Goal: Check status: Check status

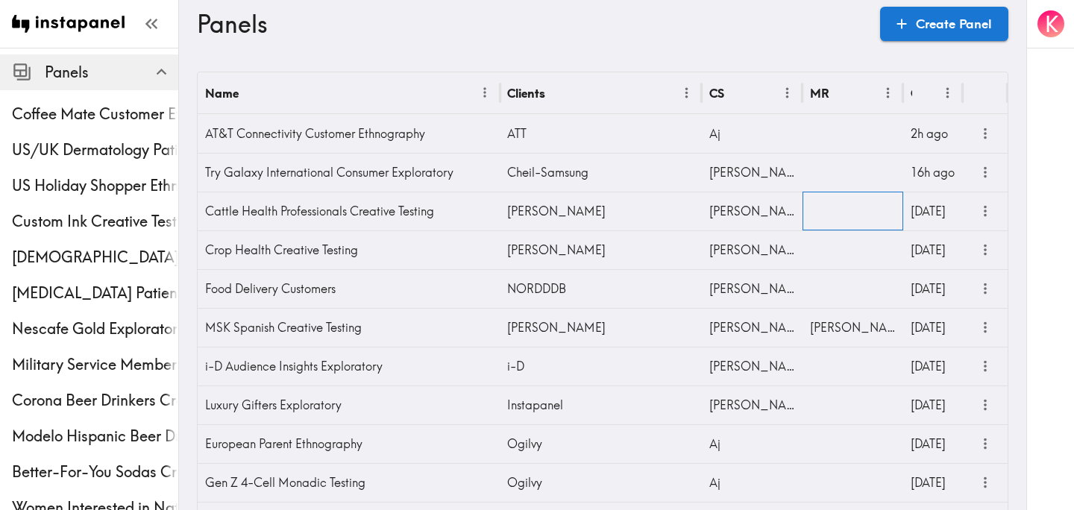
click at [873, 211] on div at bounding box center [853, 211] width 101 height 39
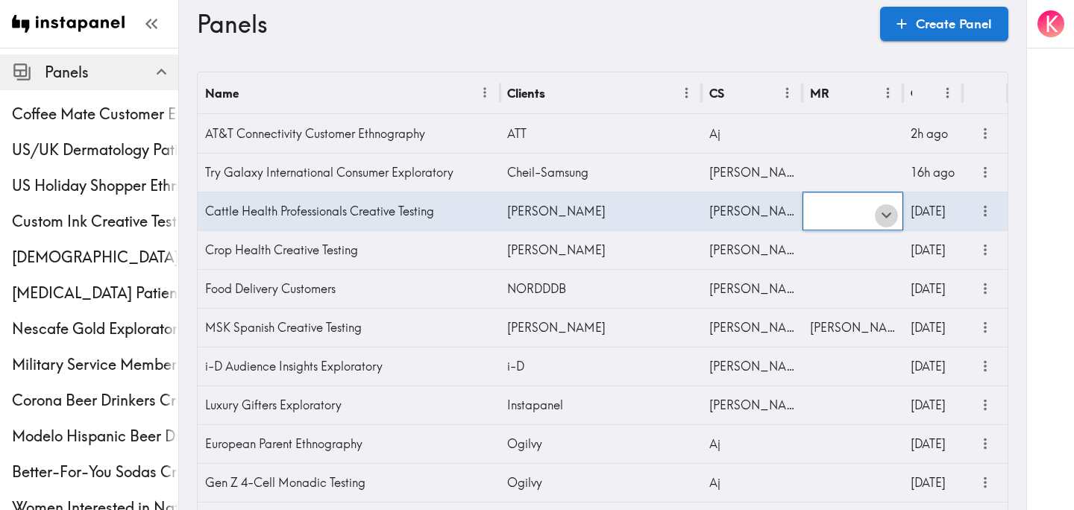
click at [883, 218] on icon "Open" at bounding box center [886, 215] width 20 height 20
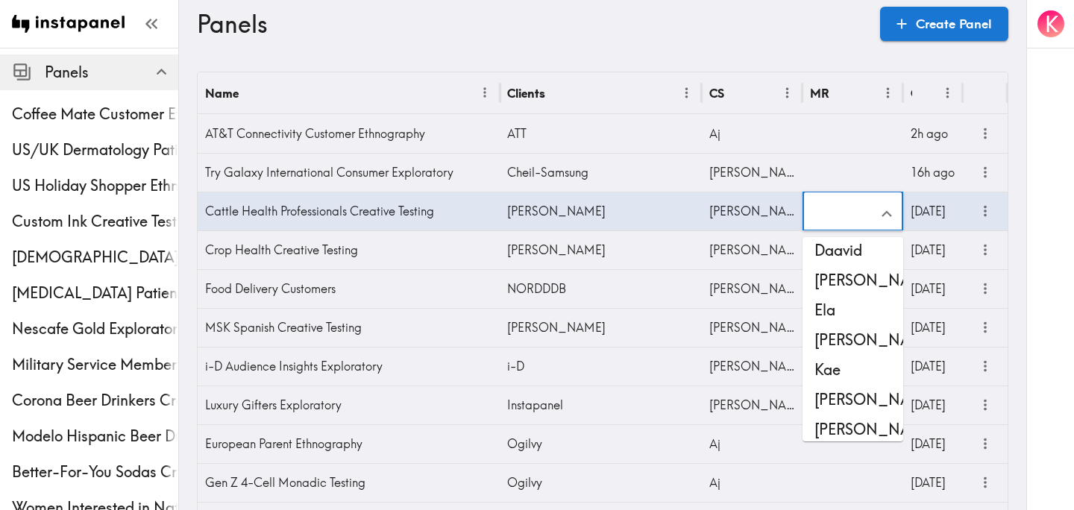
scroll to position [68, 0]
click at [844, 374] on li "Kae" at bounding box center [853, 369] width 101 height 30
type input "Kae"
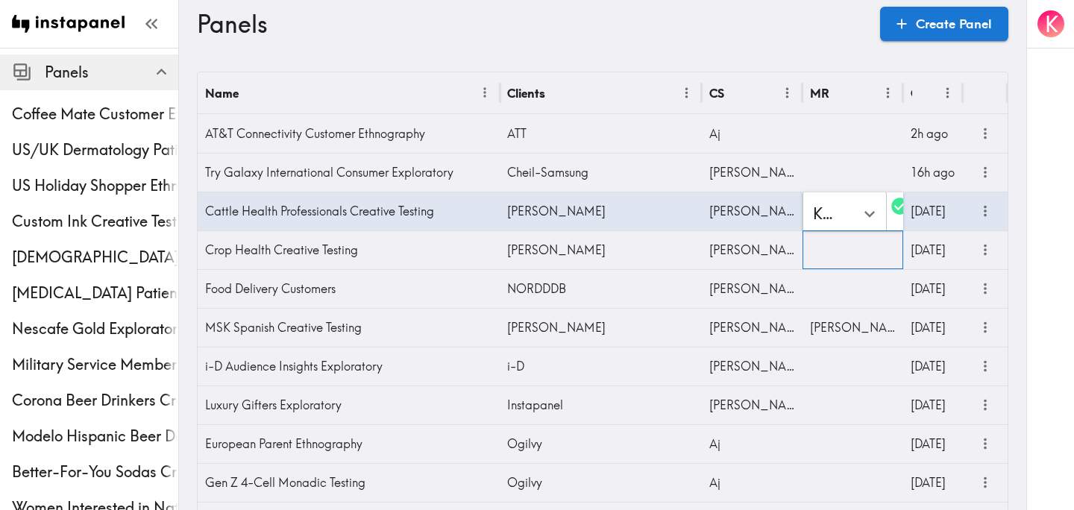
click at [850, 250] on div at bounding box center [853, 249] width 101 height 39
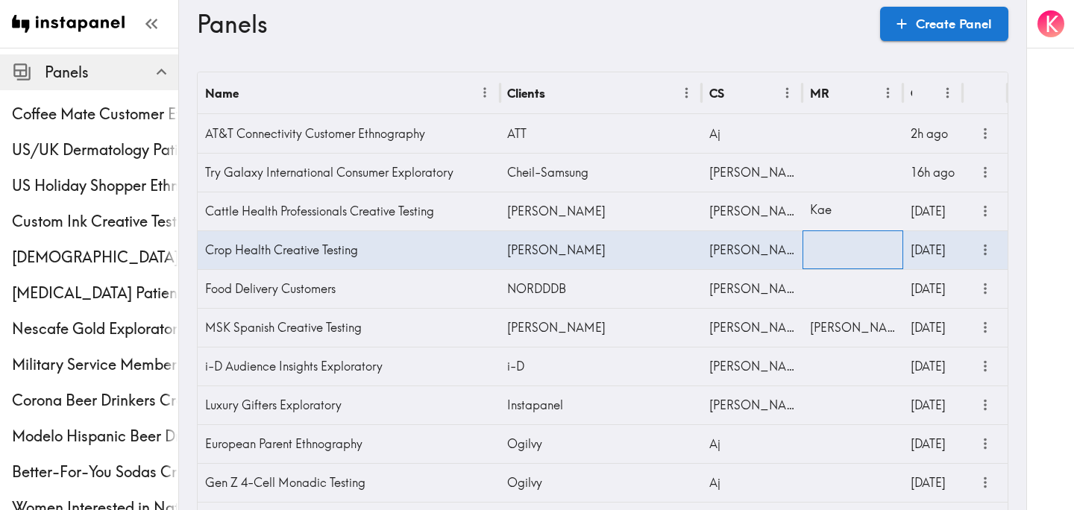
click at [850, 250] on div at bounding box center [853, 249] width 101 height 39
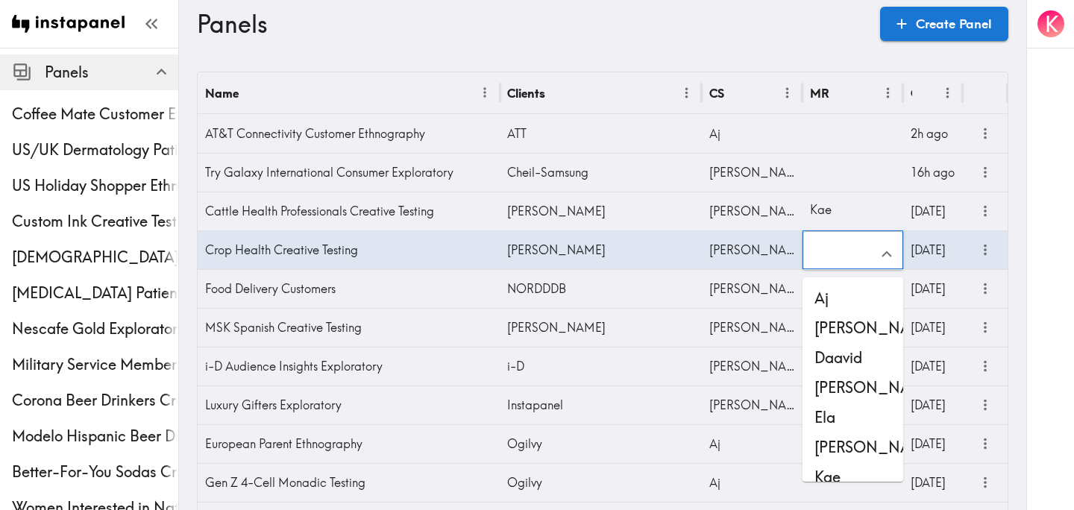
click at [850, 250] on input "text" at bounding box center [841, 254] width 65 height 33
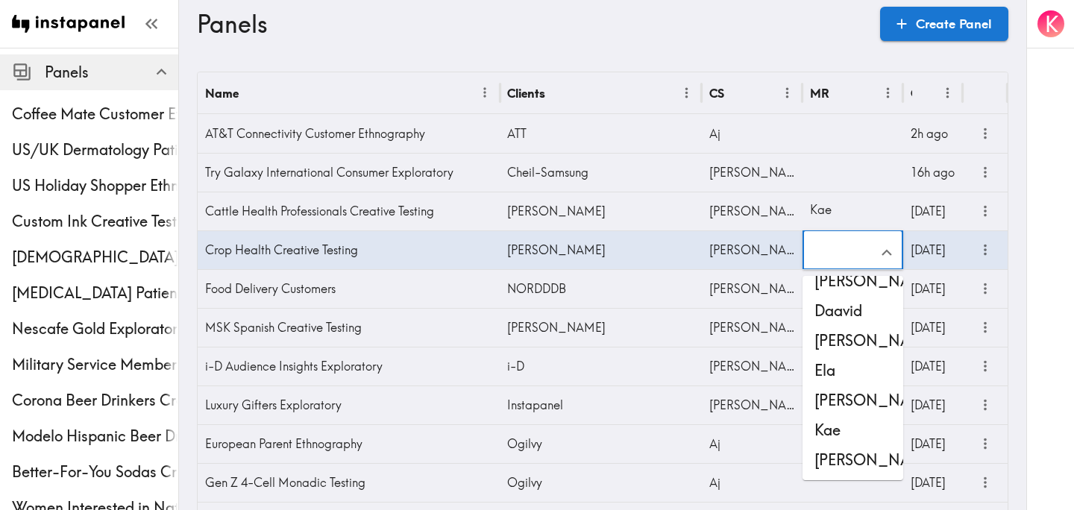
scroll to position [59, 0]
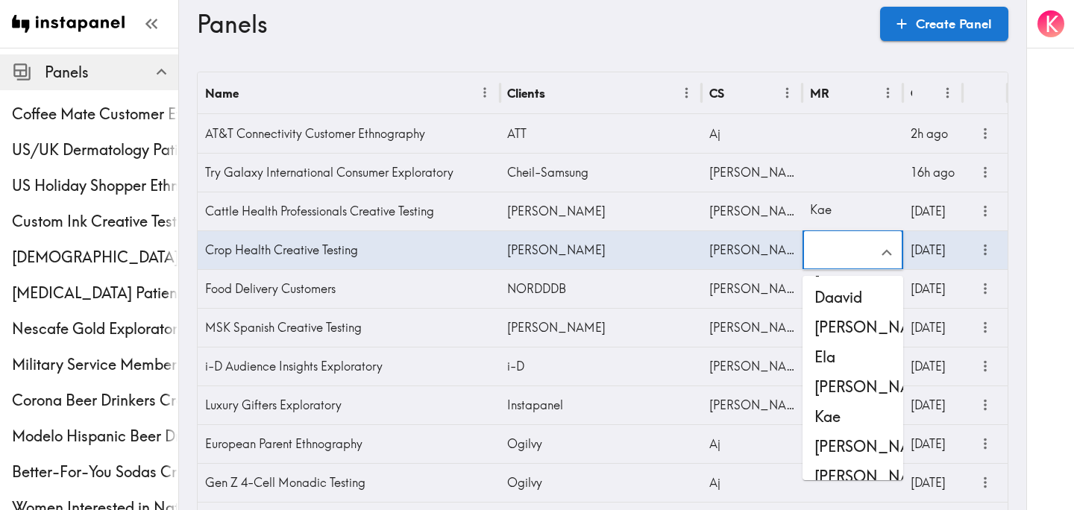
click at [844, 410] on li "Kae" at bounding box center [853, 417] width 101 height 30
type input "Kae"
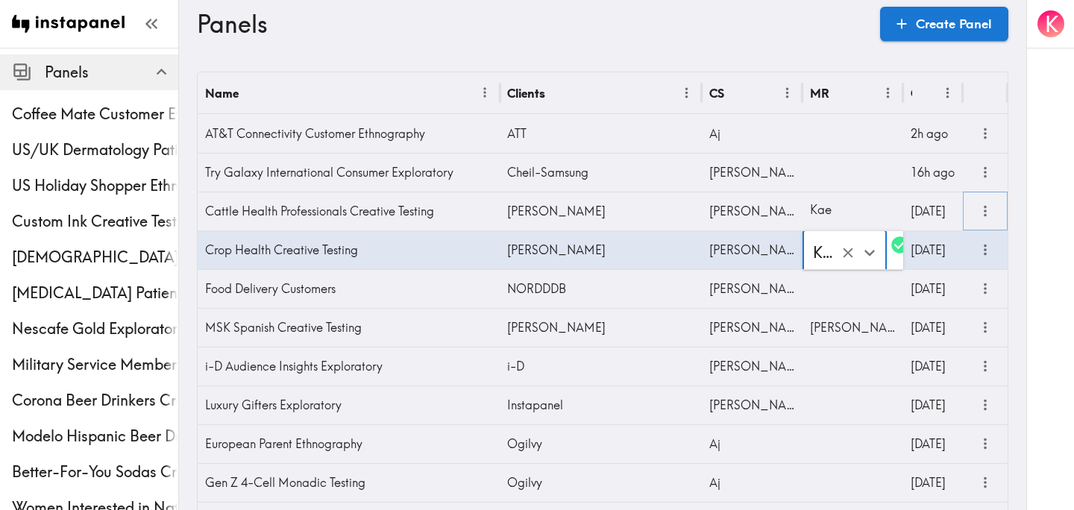
click at [988, 213] on icon "more" at bounding box center [985, 211] width 17 height 17
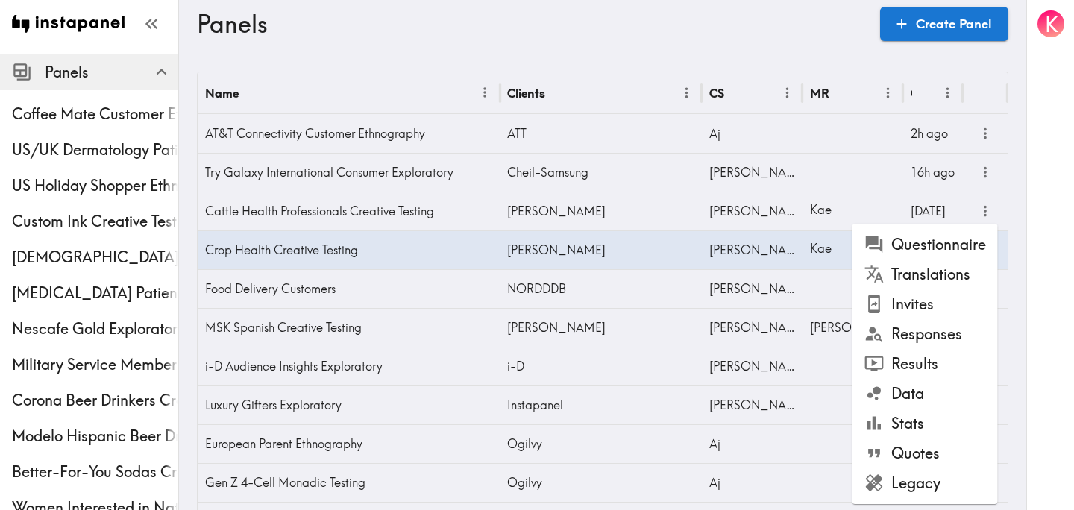
click at [962, 242] on li "Questionnaire" at bounding box center [925, 245] width 145 height 30
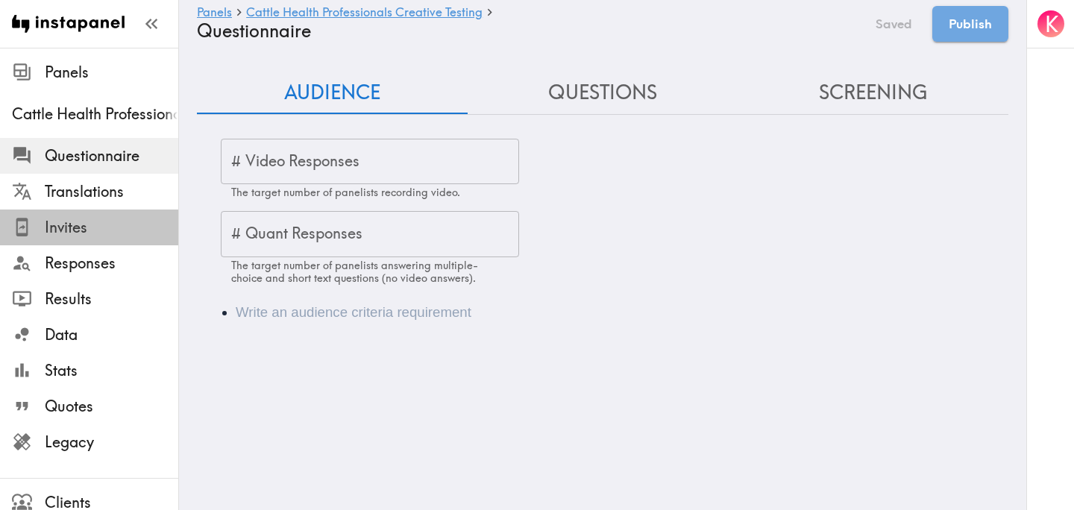
click at [88, 221] on span "Invites" at bounding box center [112, 227] width 134 height 21
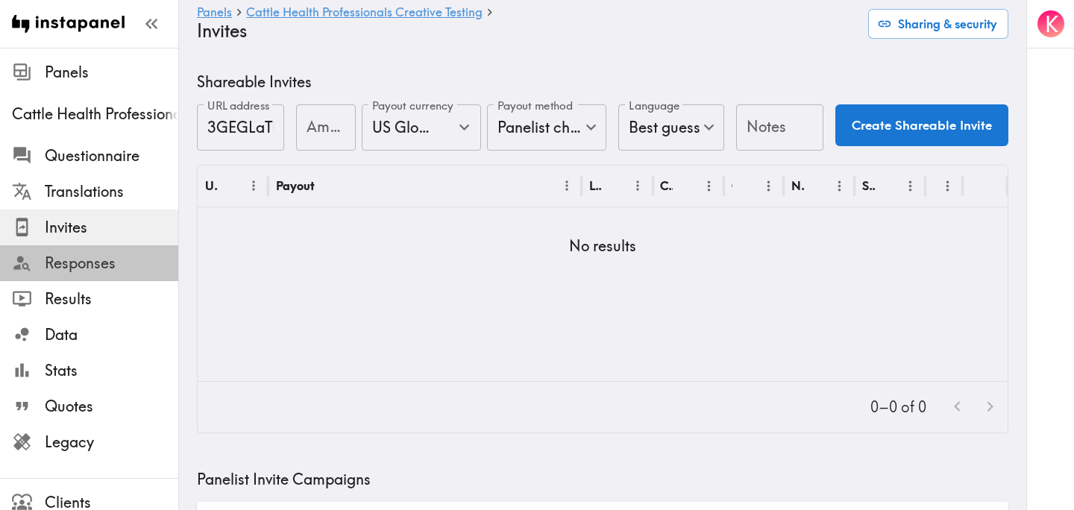
click at [68, 277] on div "Responses" at bounding box center [89, 263] width 178 height 39
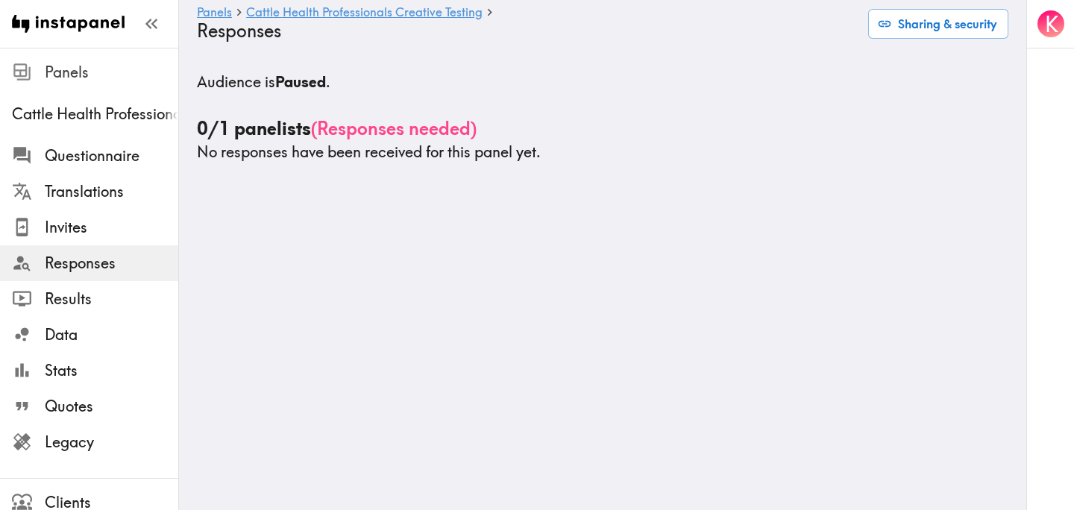
click at [51, 66] on span "Panels" at bounding box center [112, 72] width 134 height 21
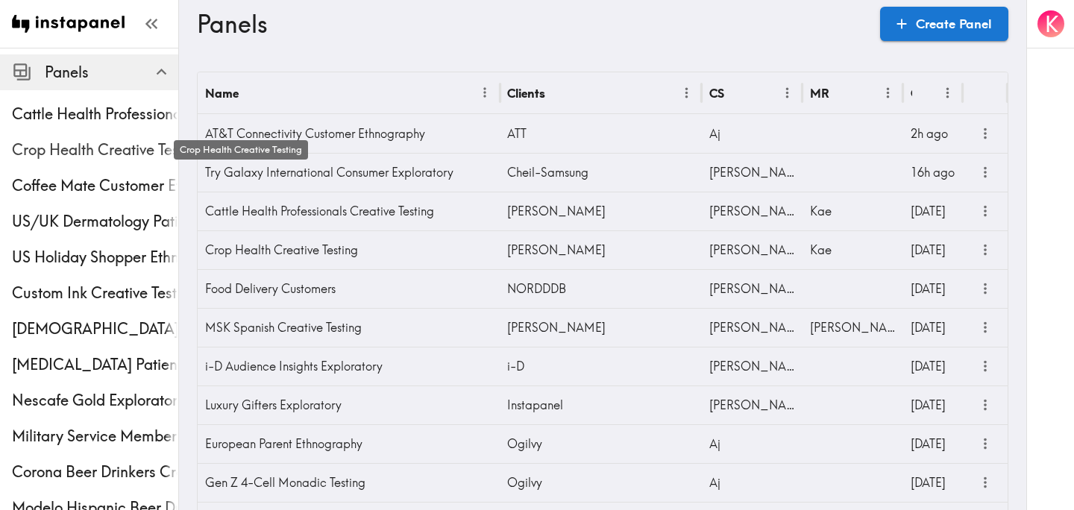
click at [56, 146] on span "Crop Health Creative Testing" at bounding box center [95, 149] width 166 height 21
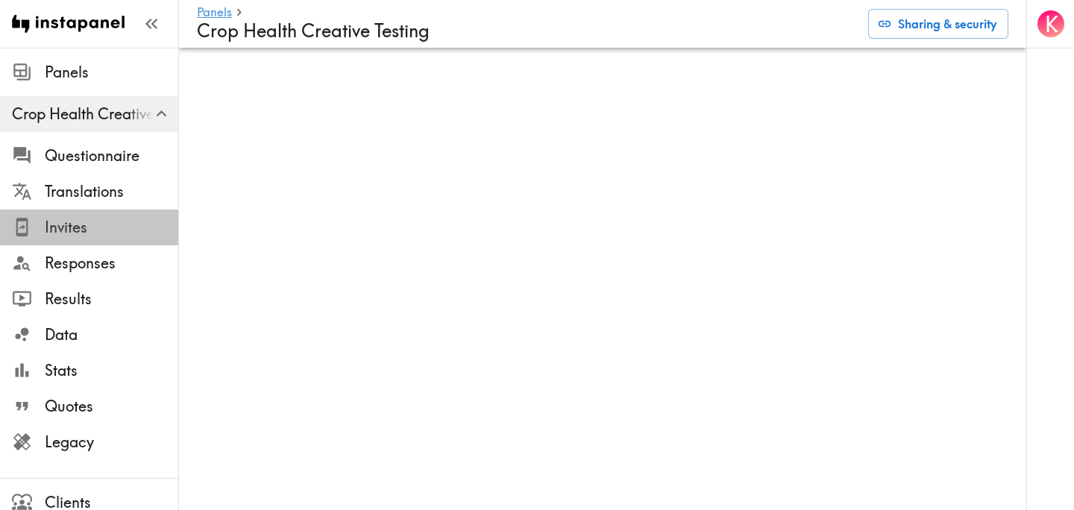
click at [107, 219] on span "Invites" at bounding box center [112, 227] width 134 height 21
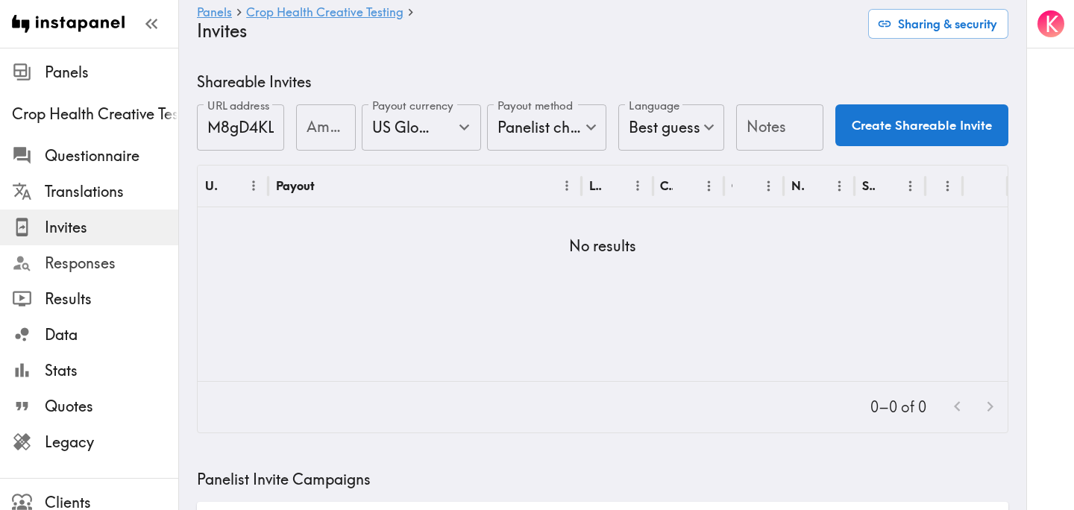
click at [66, 260] on span "Responses" at bounding box center [112, 263] width 134 height 21
